Goal: Navigation & Orientation: Find specific page/section

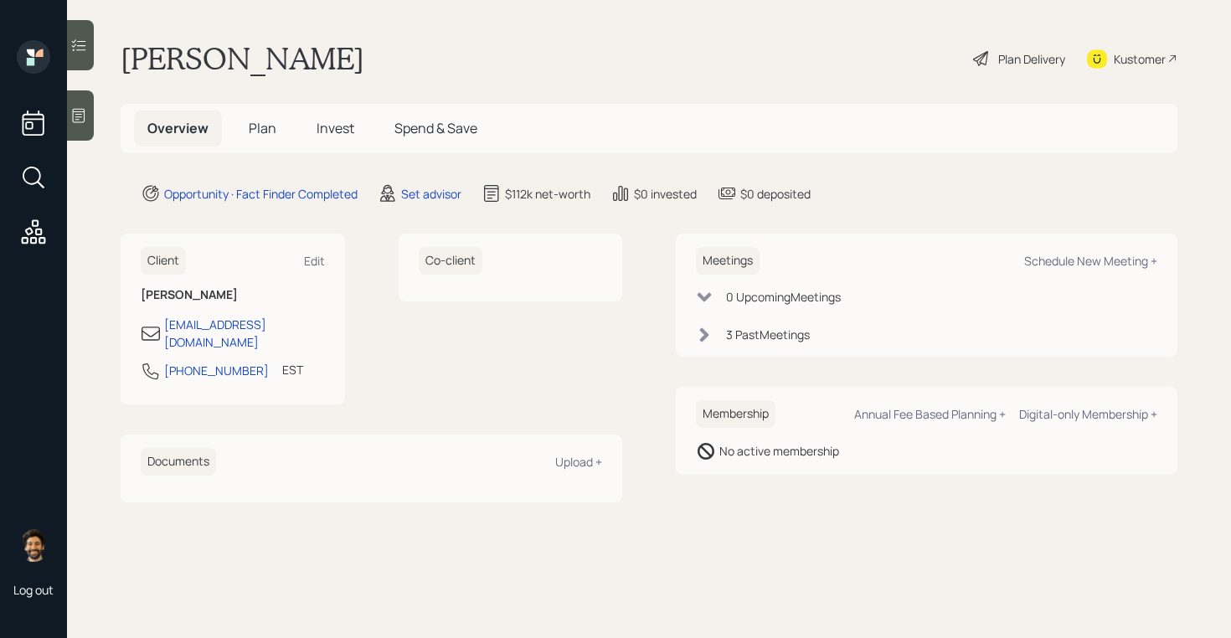
click at [709, 296] on icon at bounding box center [705, 296] width 14 height 9
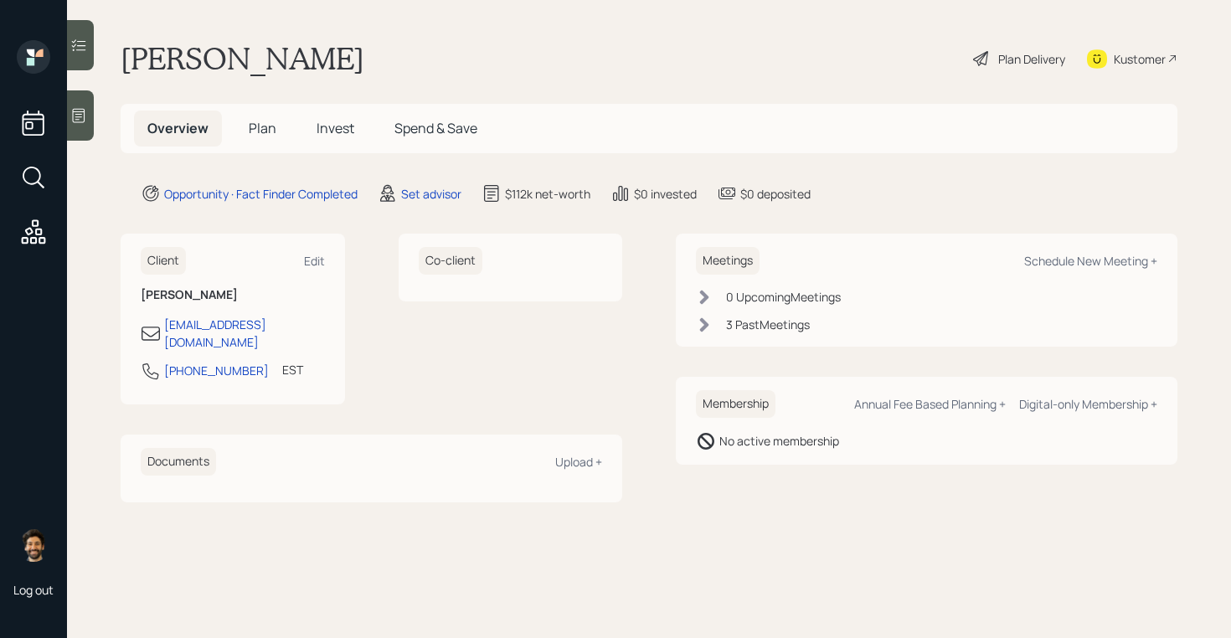
click at [713, 301] on div "0 Upcoming Meeting s" at bounding box center [926, 297] width 461 height 18
